Goal: Information Seeking & Learning: Learn about a topic

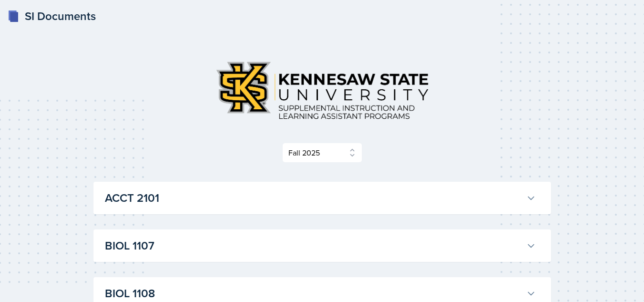
select select "2bed604d-1099-4043-b1bc-2365e8740244"
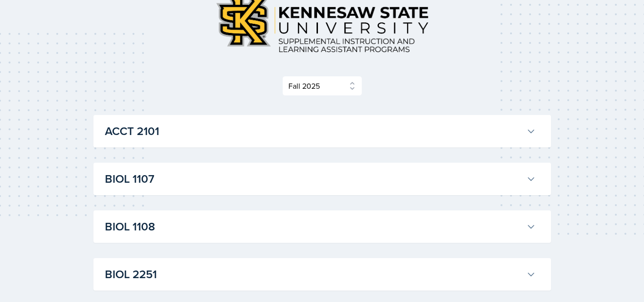
click at [243, 136] on h3 "ACCT 2101" at bounding box center [314, 131] width 418 height 17
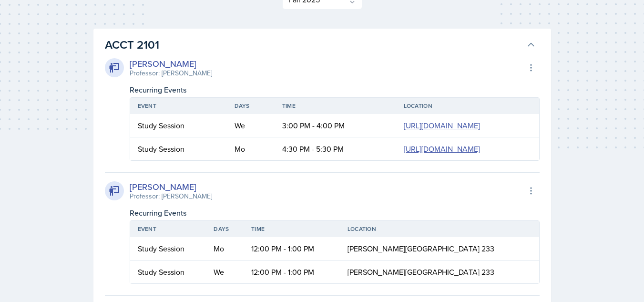
scroll to position [172, 0]
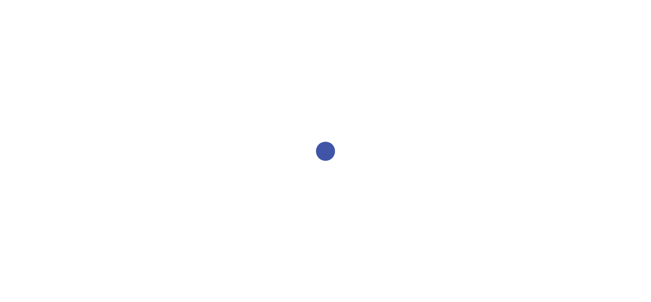
select select "2bed604d-1099-4043-b1bc-2365e8740244"
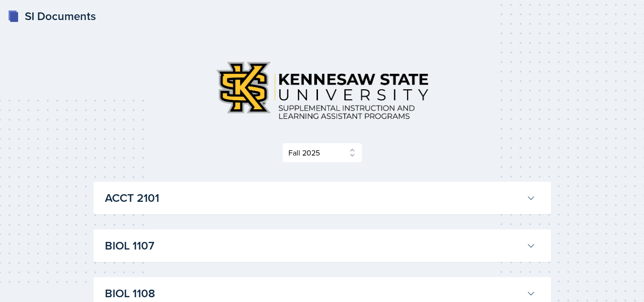
click at [506, 195] on h3 "ACCT 2101" at bounding box center [314, 197] width 418 height 17
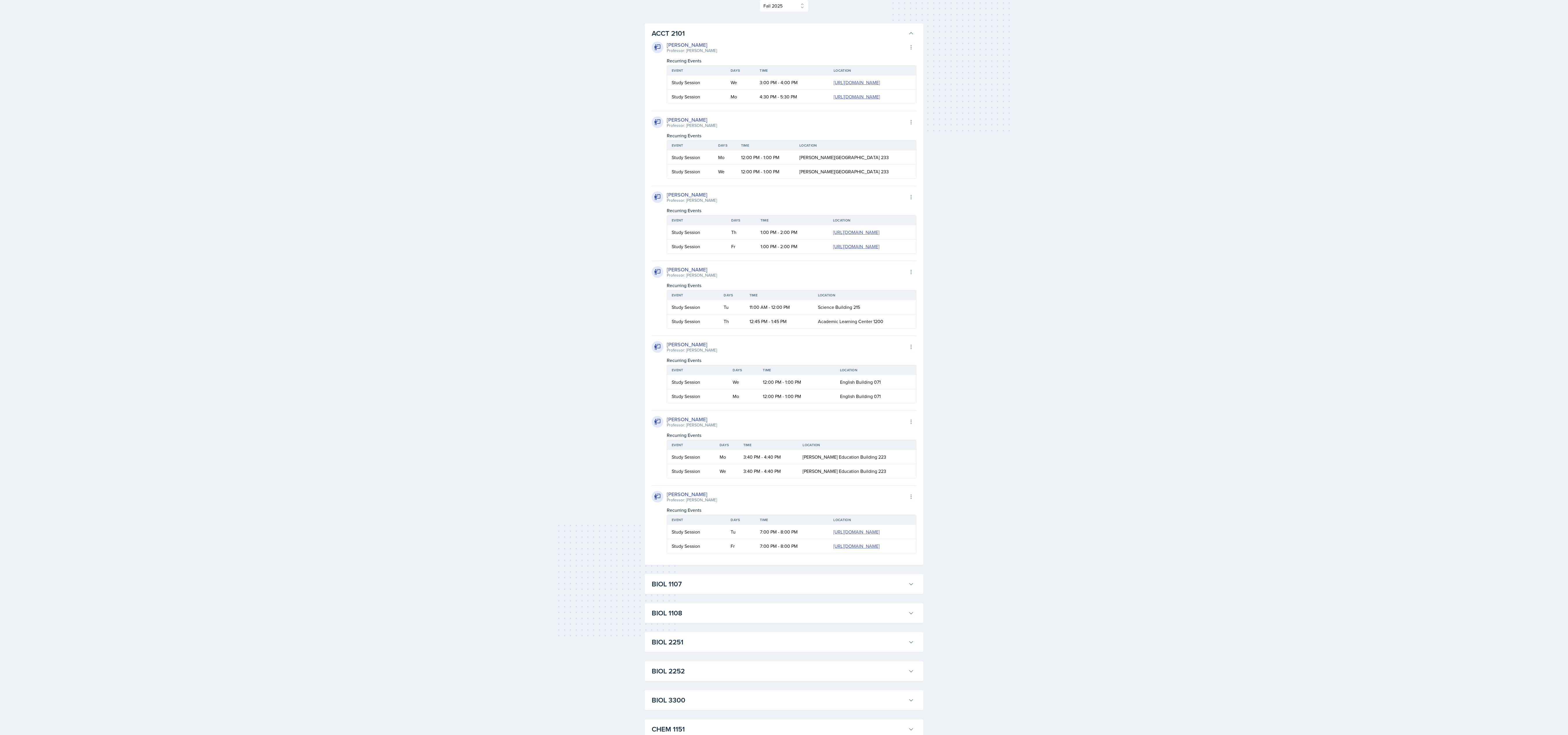
scroll to position [78, 0]
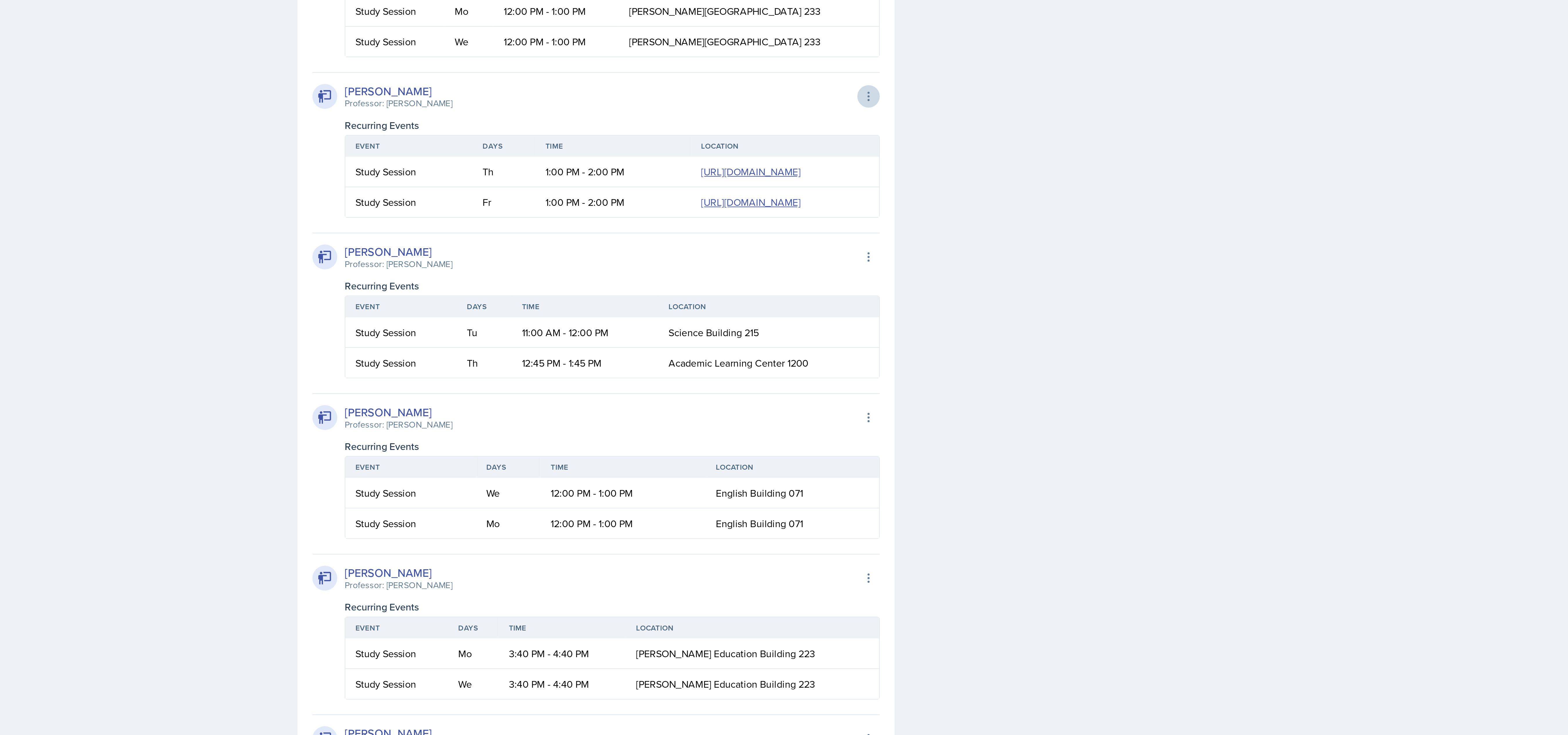
click at [396, 183] on icon at bounding box center [911, 206] width 6 height 6
click at [396, 183] on div "SI Documents Select Semester Fall 2025 Summer 2025 Spring 2025 Fall 2024 Summer…" at bounding box center [784, 644] width 1568 height 1444
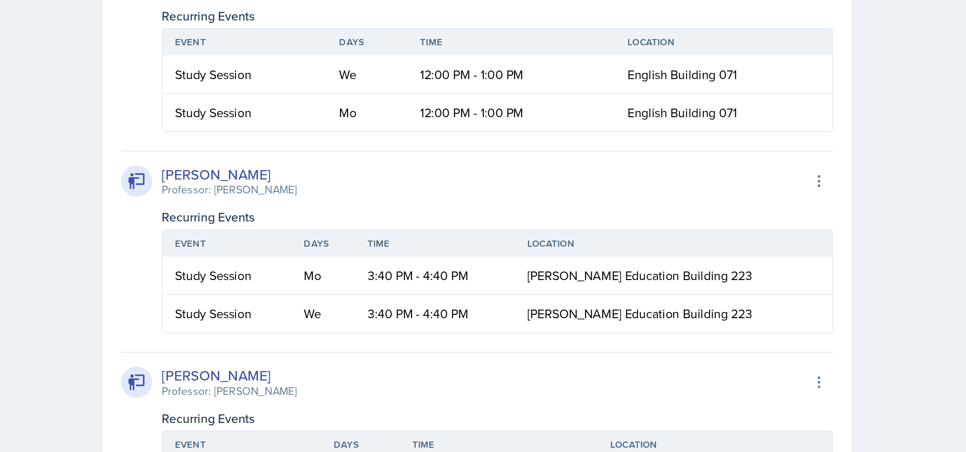
scroll to position [562, 0]
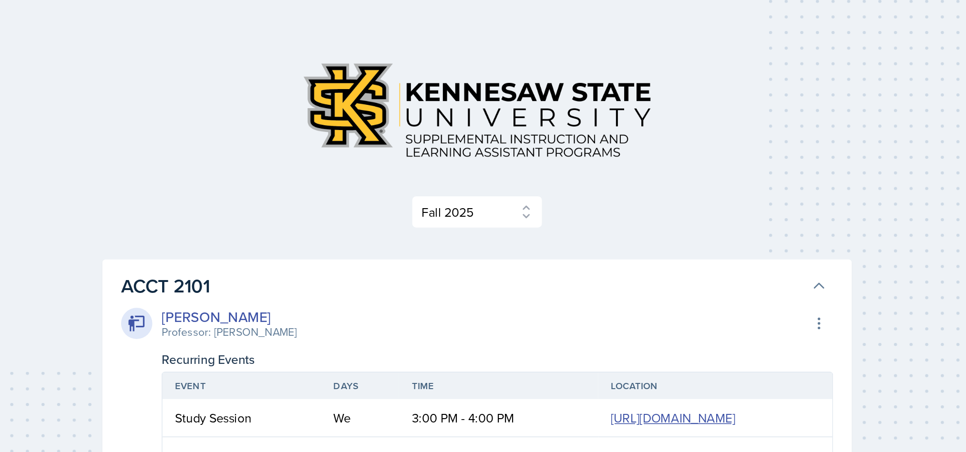
scroll to position [0, 0]
